Goal: Information Seeking & Learning: Understand process/instructions

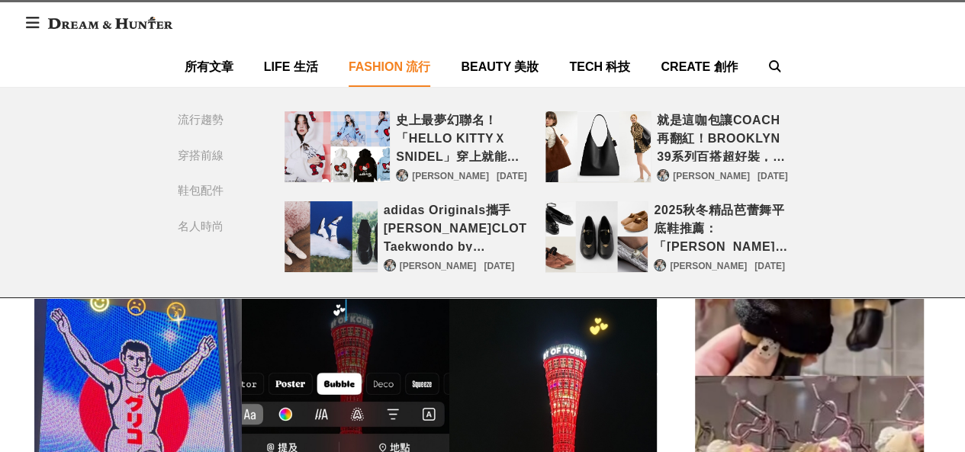
scroll to position [197, 0]
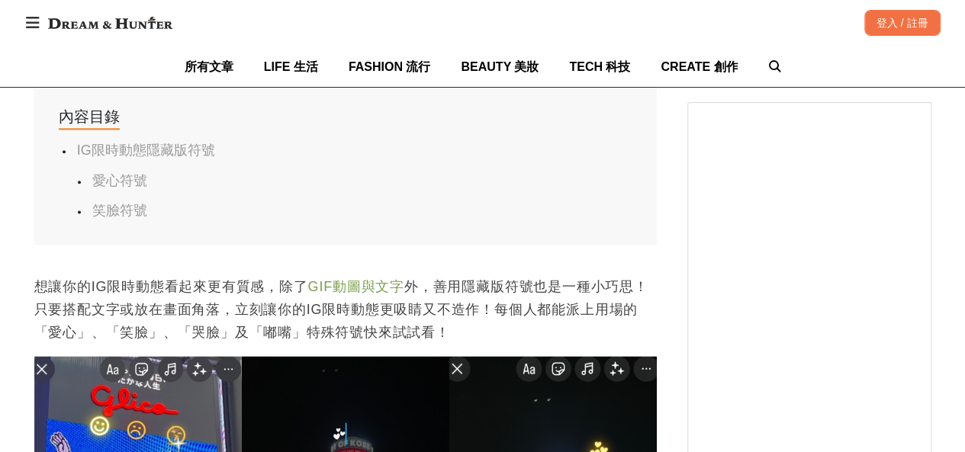
scroll to position [888, 0]
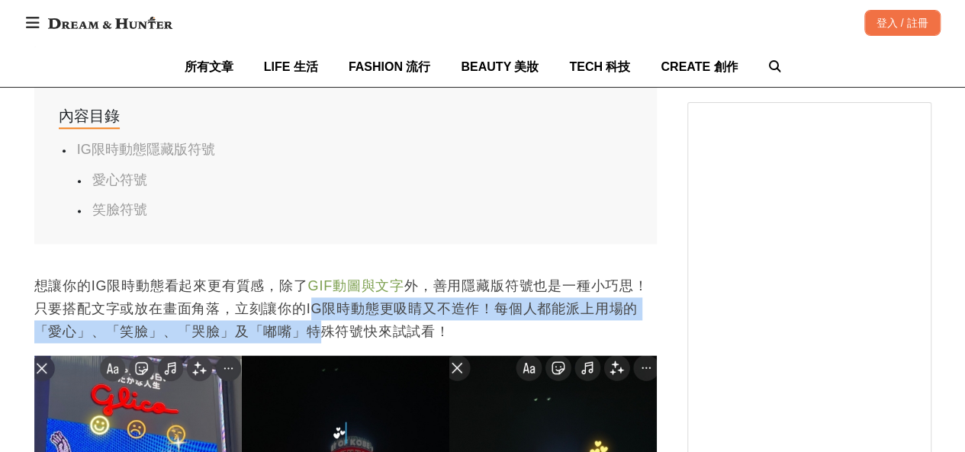
drag, startPoint x: 314, startPoint y: 312, endPoint x: 328, endPoint y: 329, distance: 22.2
click at [328, 329] on p "想讓你的IG限時動態看起來更有質感，除了 GIF動圖與文字 外，善用隱藏版符號也是一種小巧思！只要搭配文字或放在畫面角落，立刻讓你的IG限時動態更吸睛又不造作…" at bounding box center [345, 309] width 623 height 69
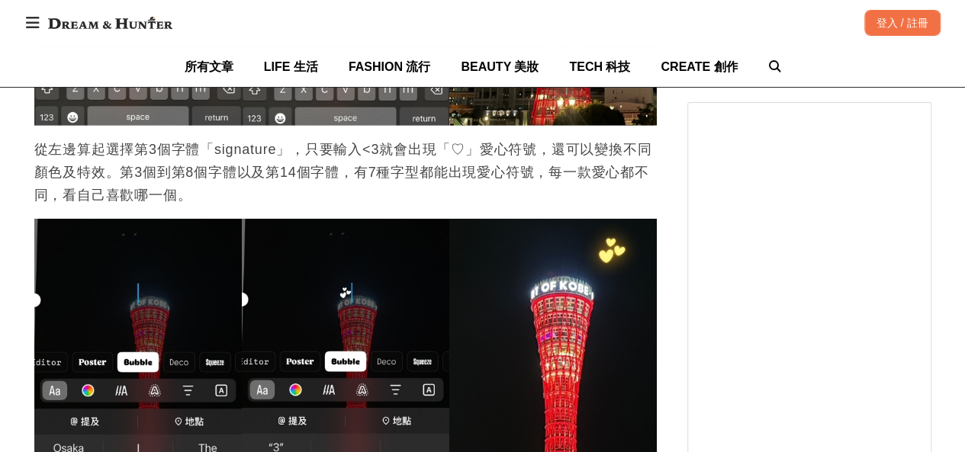
scroll to position [0, 2490]
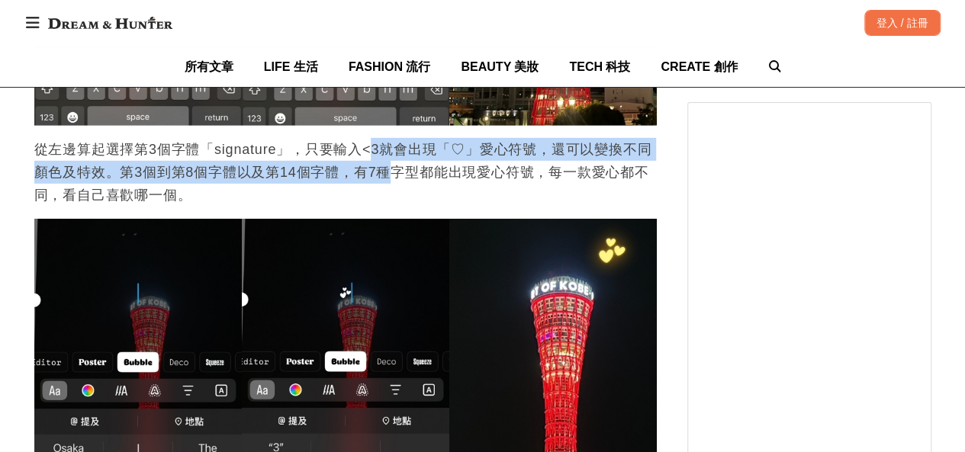
drag, startPoint x: 369, startPoint y: 150, endPoint x: 389, endPoint y: 167, distance: 26.6
click at [389, 167] on p "從左邊算起選擇第3個字體「signature」，只要輸入<3就會出現「♡」愛心符號，還可以變換不同顏色及特效。第3個到第8個字體以及第14個字體，有7種字型都…" at bounding box center [345, 172] width 623 height 69
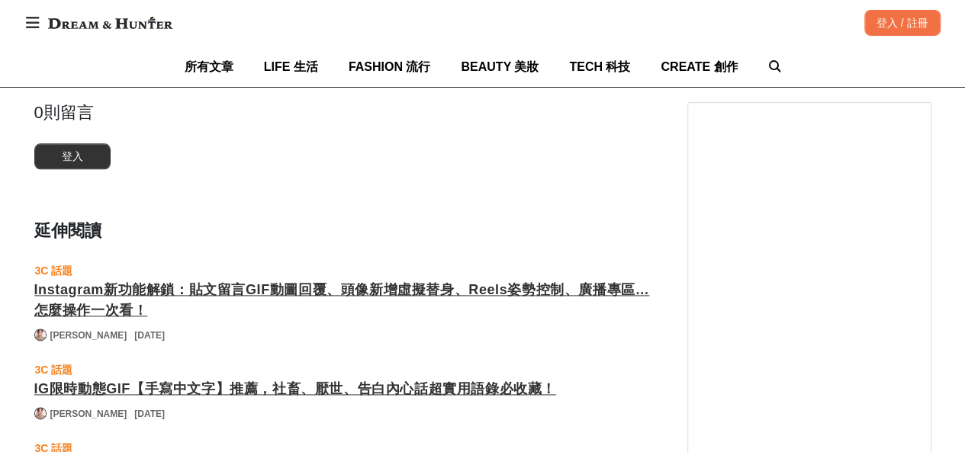
scroll to position [0, 623]
